Goal: Task Accomplishment & Management: Complete application form

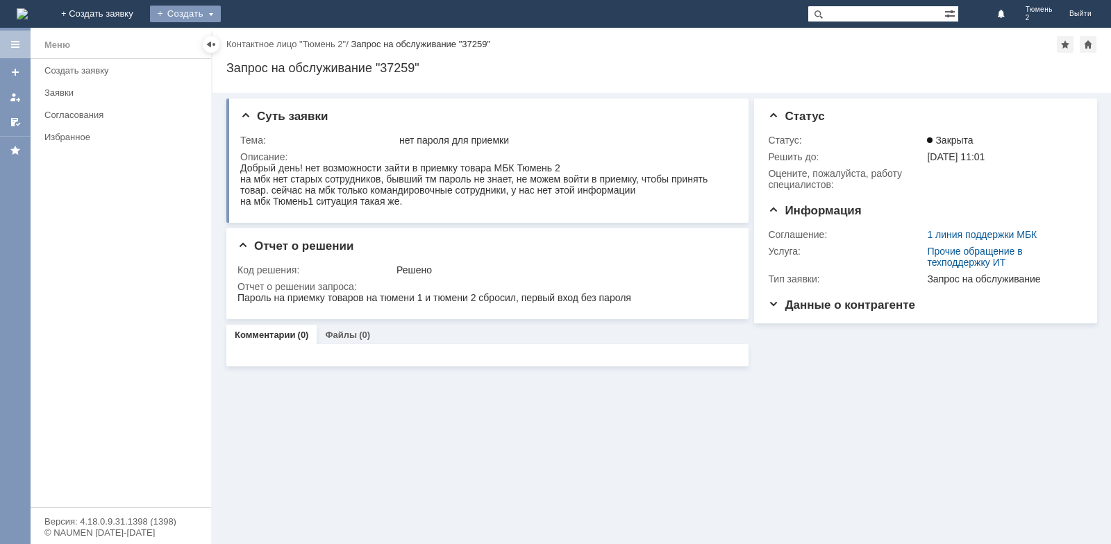
click at [221, 15] on div "Создать" at bounding box center [185, 14] width 71 height 17
click at [258, 42] on link "Заявка" at bounding box center [206, 41] width 106 height 17
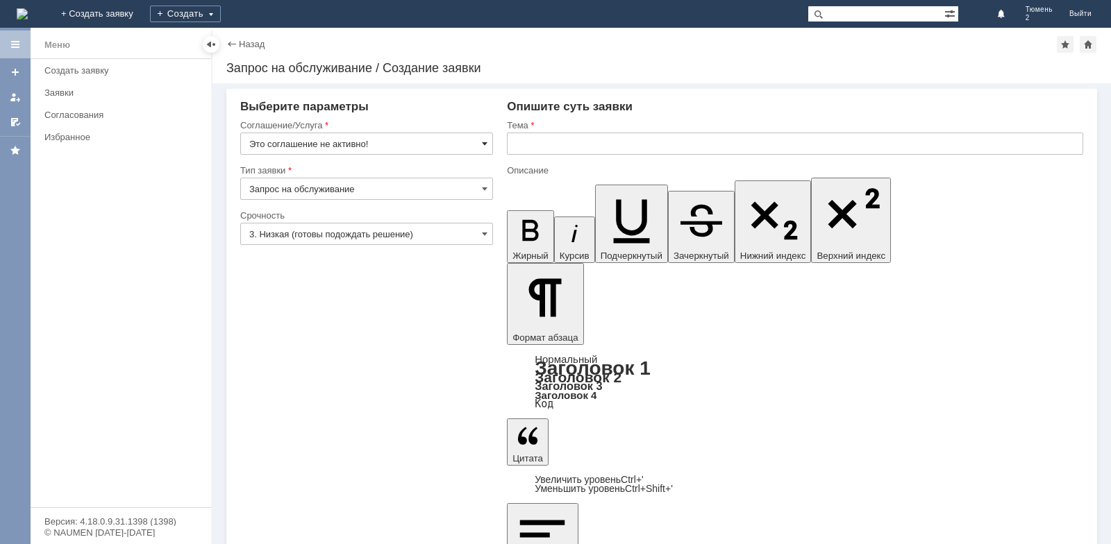
click at [483, 143] on span at bounding box center [485, 143] width 6 height 11
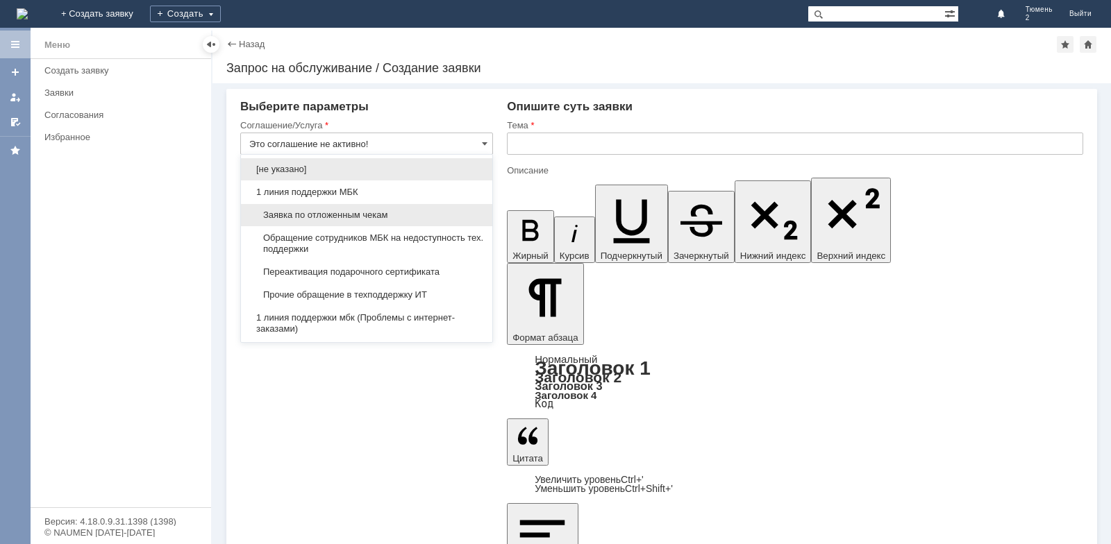
click at [328, 215] on span "Заявка по отложенным чекам" at bounding box center [366, 215] width 235 height 11
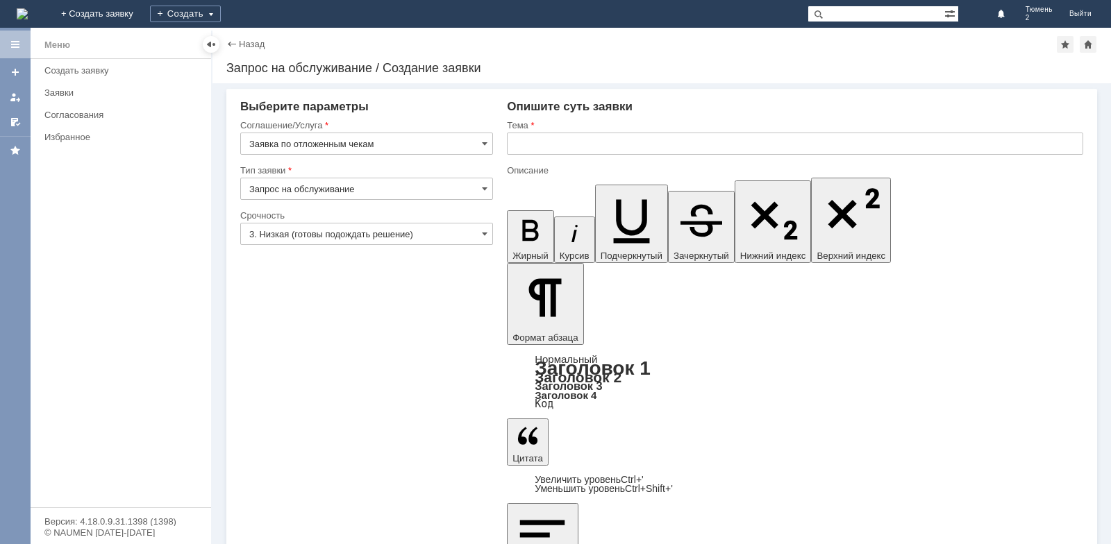
type input "Заявка по отложенным чекам"
click at [532, 149] on input "text" at bounding box center [795, 144] width 576 height 22
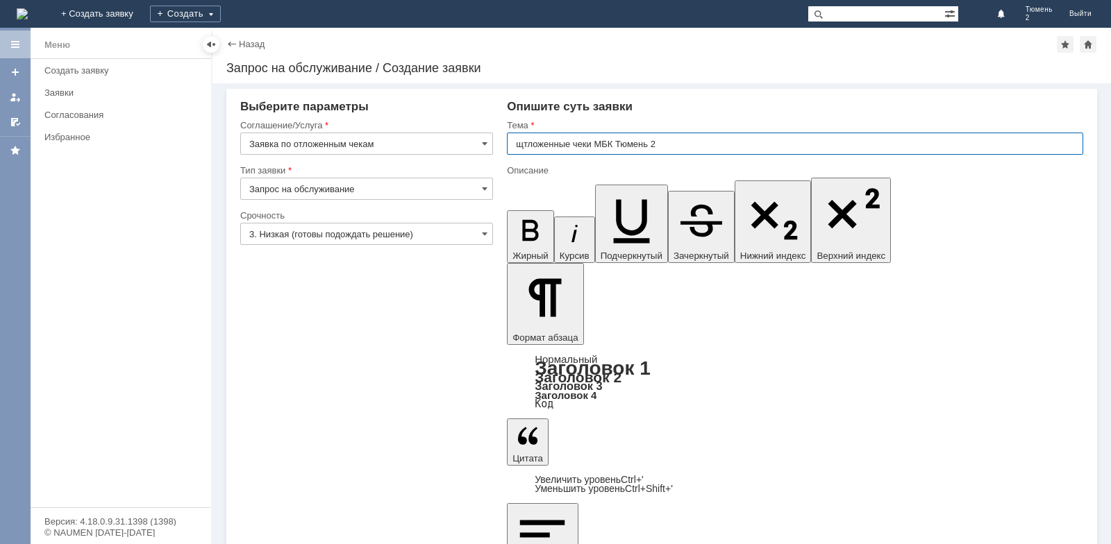
click at [527, 142] on input "щтложенные чеки МБК Тюмень 2" at bounding box center [795, 144] width 576 height 22
type input "отложенные чеки МБК Тюмень 2"
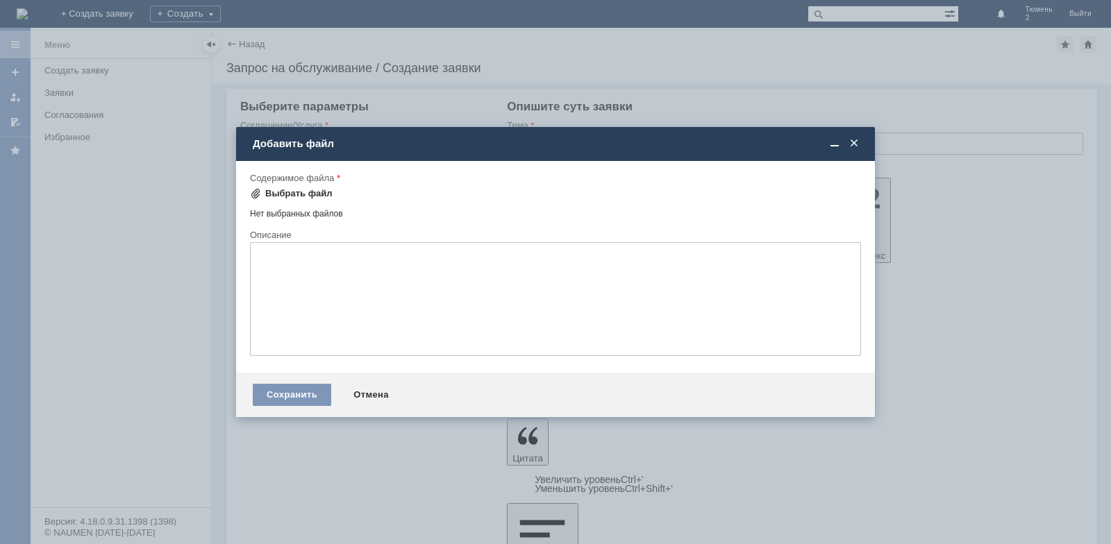
click at [276, 197] on div "Выбрать файл" at bounding box center [298, 193] width 67 height 11
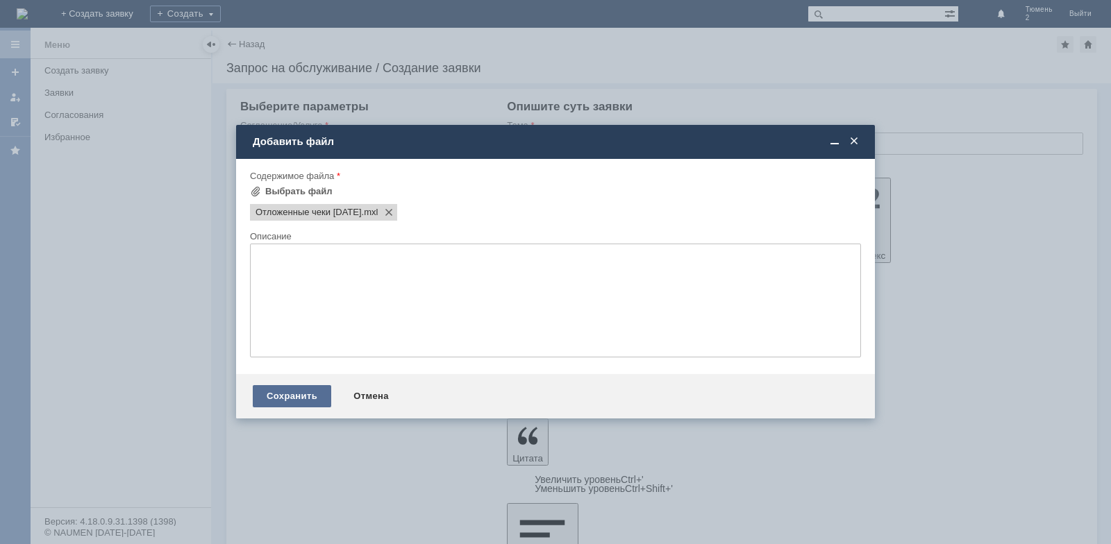
click at [294, 394] on div "Сохранить" at bounding box center [292, 396] width 78 height 22
